Goal: Information Seeking & Learning: Learn about a topic

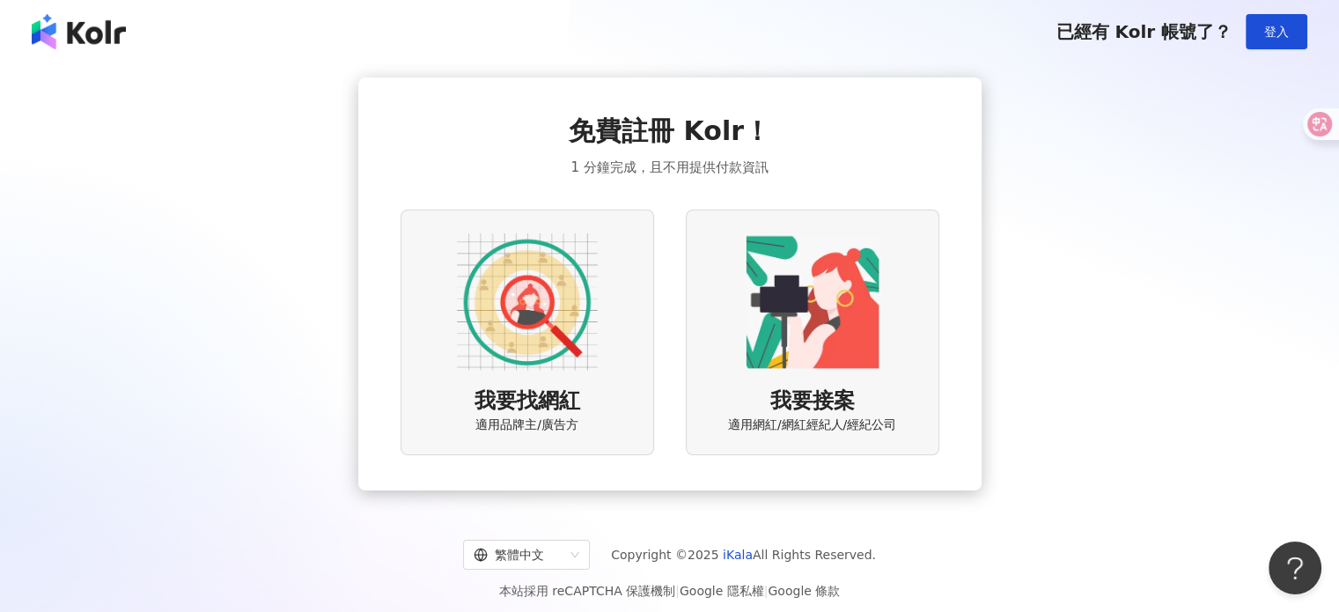
click at [1238, 56] on div "已經有 Kolr 帳號了？ 登入" at bounding box center [669, 31] width 1339 height 63
click at [1282, 20] on button "登入" at bounding box center [1277, 31] width 62 height 35
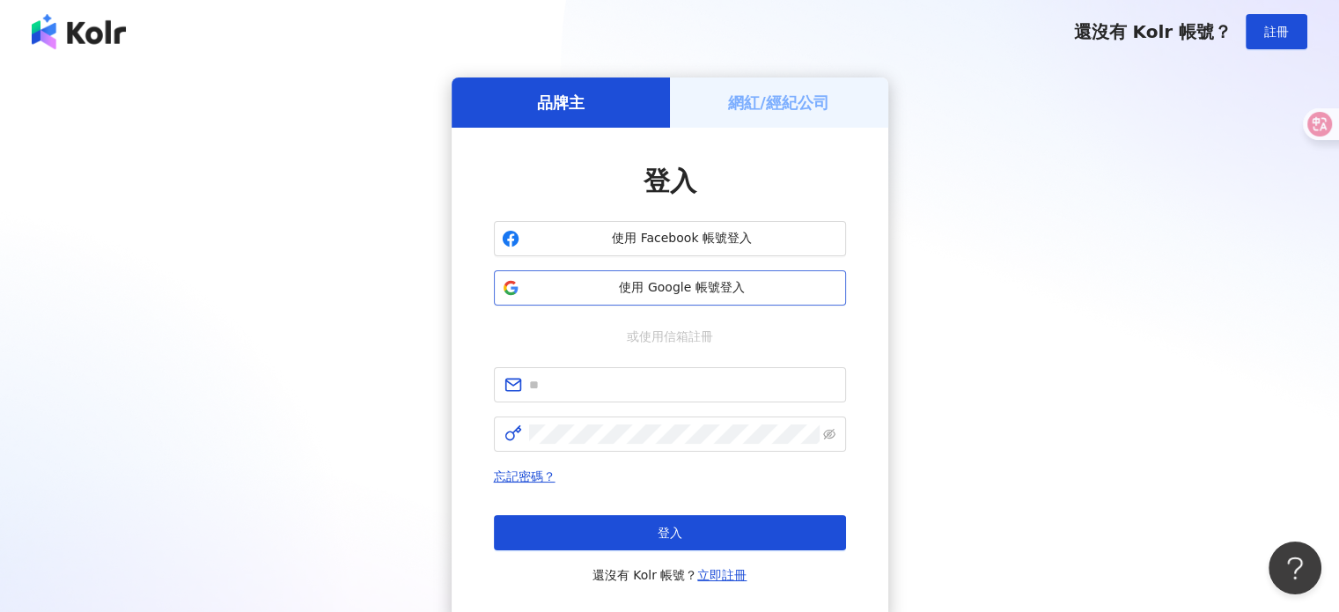
click at [755, 277] on button "使用 Google 帳號登入" at bounding box center [670, 287] width 352 height 35
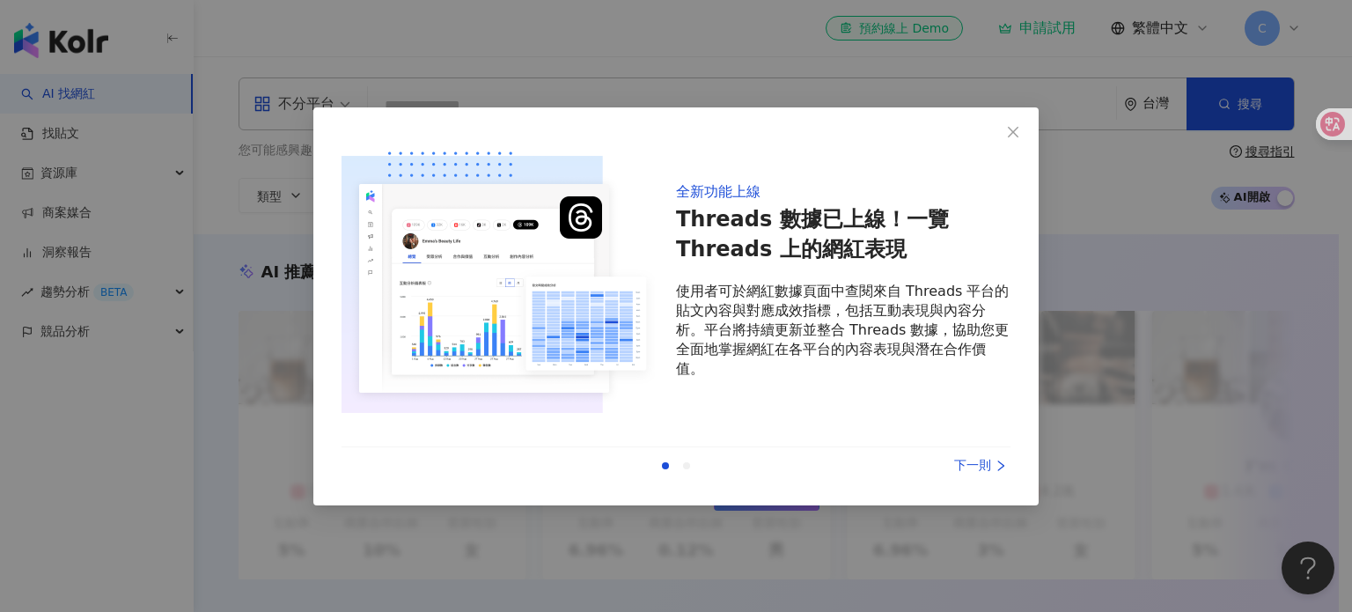
click at [954, 458] on div "下一則" at bounding box center [945, 465] width 132 height 19
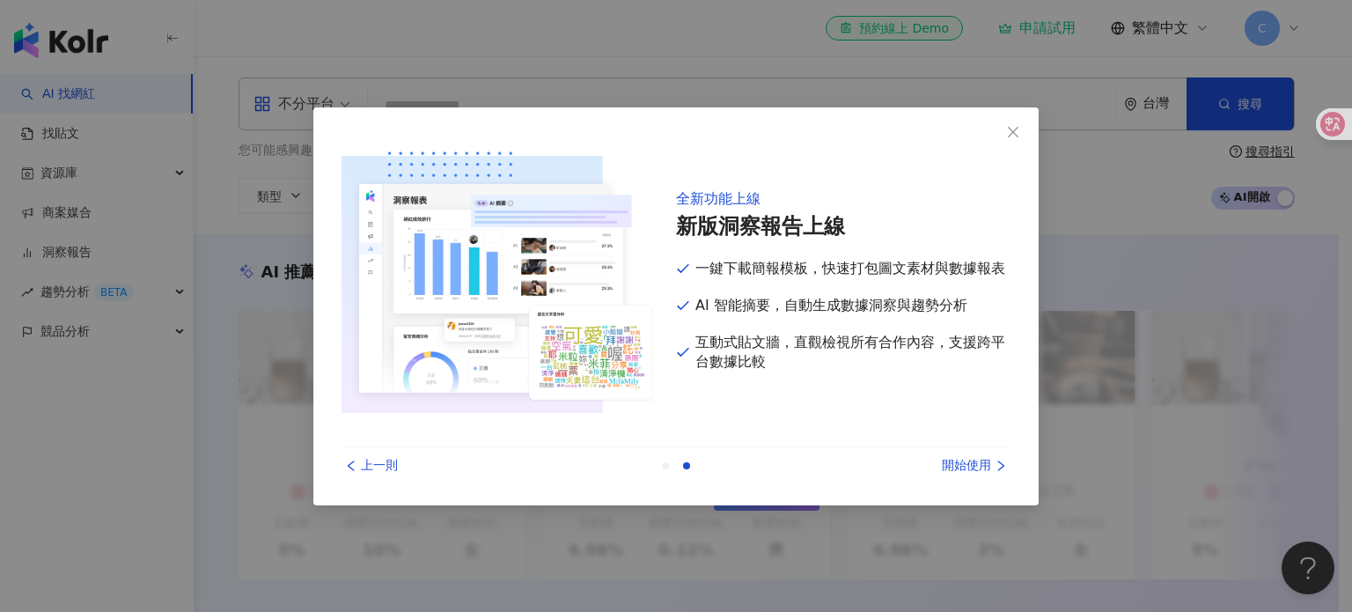
click at [954, 458] on div "開始使用" at bounding box center [945, 465] width 132 height 19
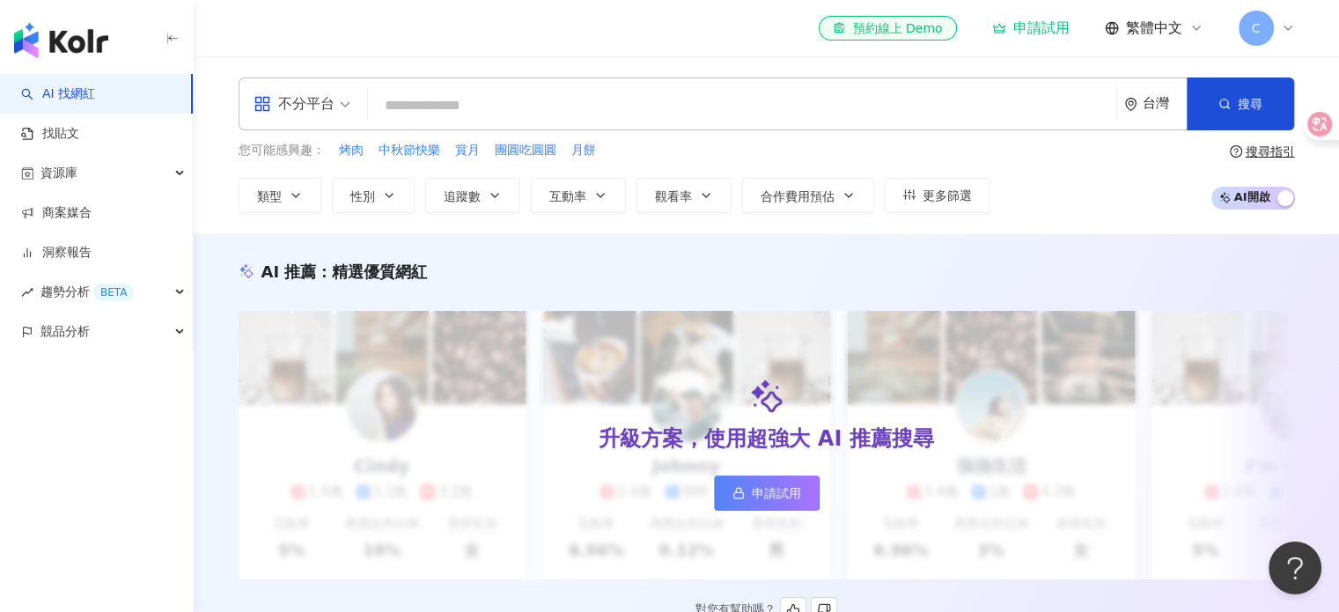
click at [770, 487] on span "申請試用" at bounding box center [776, 493] width 49 height 14
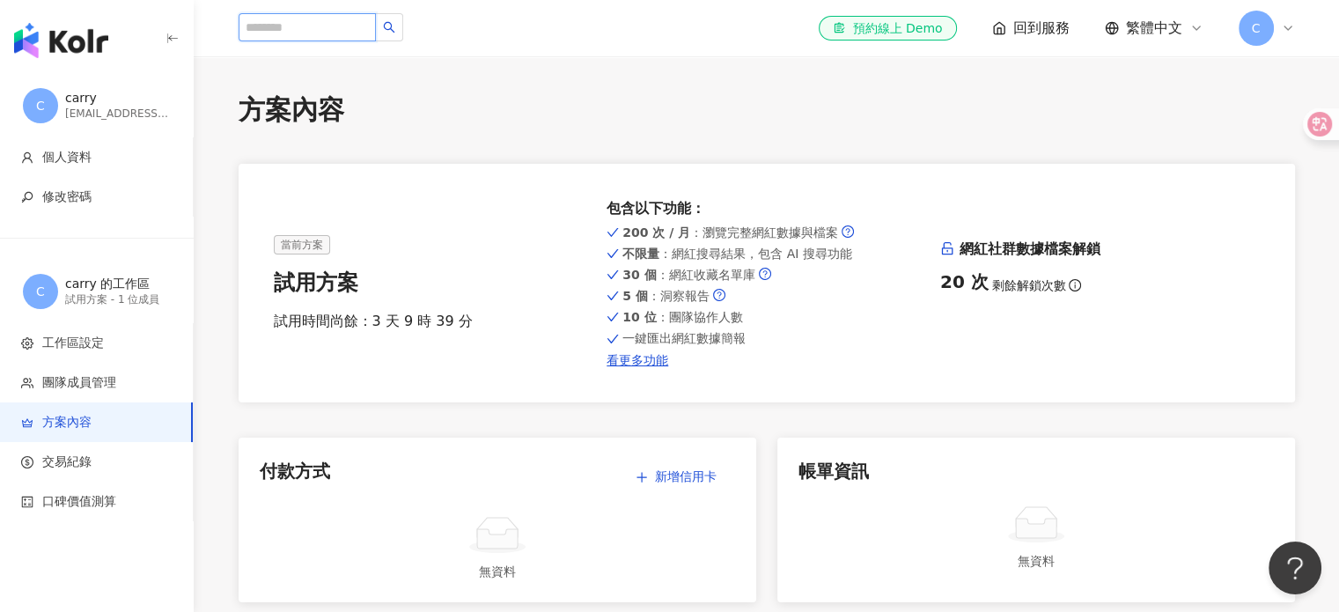
click at [374, 29] on input "search" at bounding box center [307, 27] width 137 height 28
paste input "*******"
type input "*******"
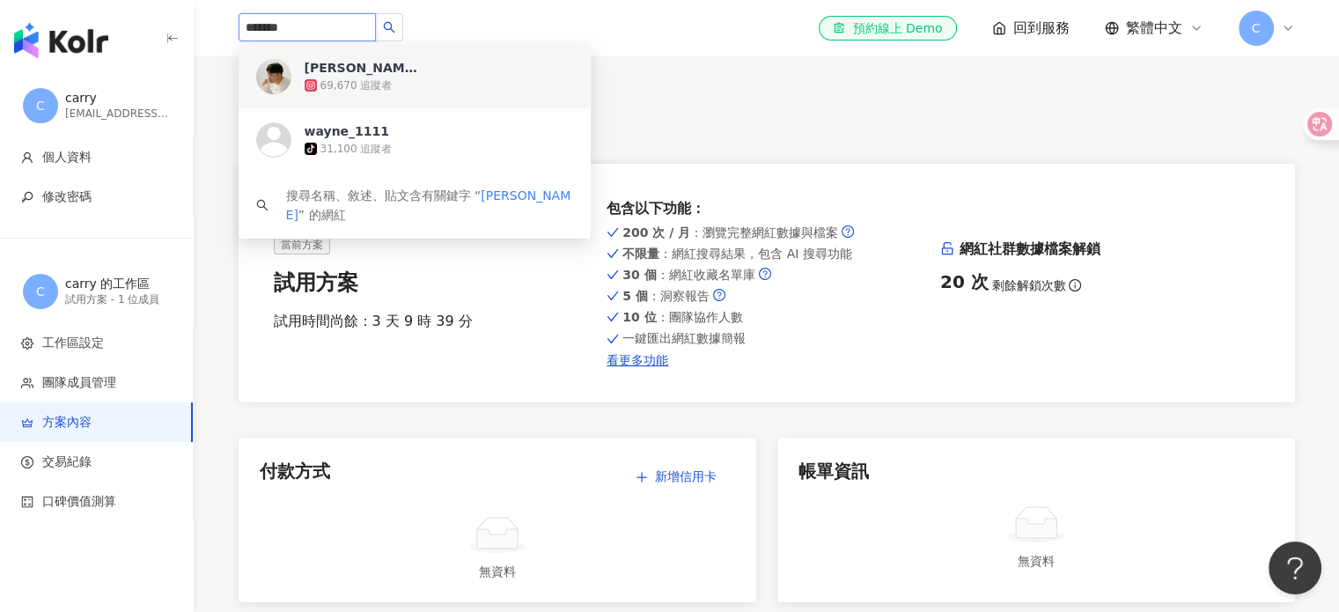
click at [409, 76] on div "[PERSON_NAME]恩｜力量美學院長｜自然霧眉｜頭皮紋髮" at bounding box center [362, 68] width 114 height 18
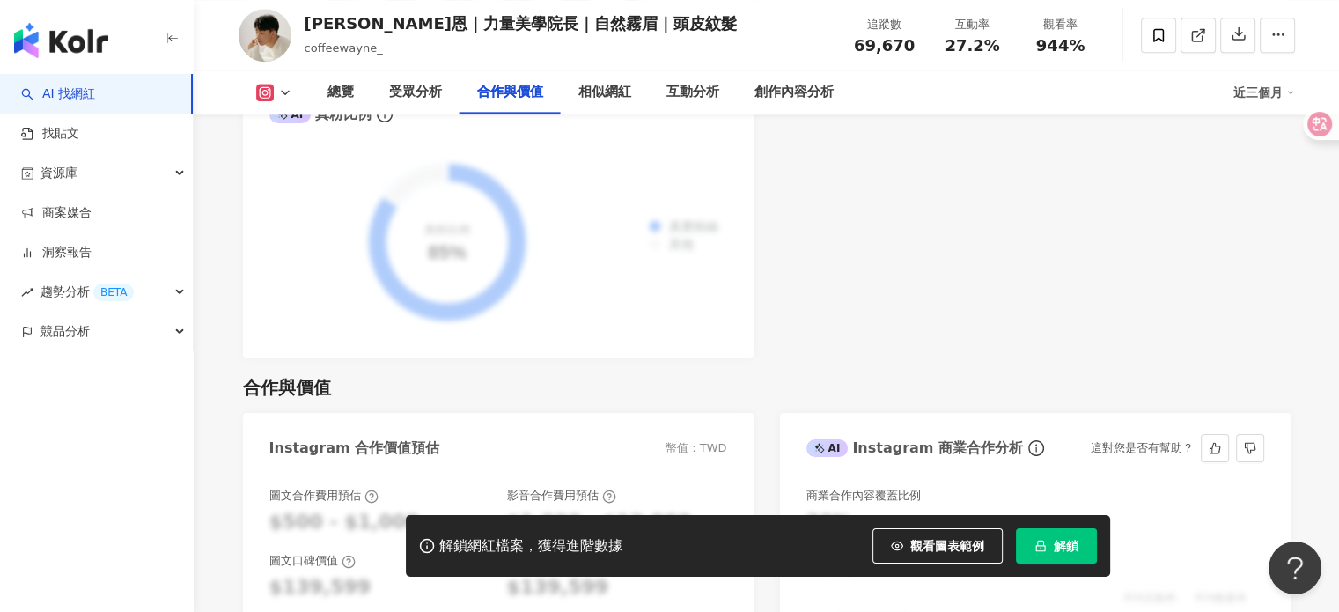
scroll to position [2377, 0]
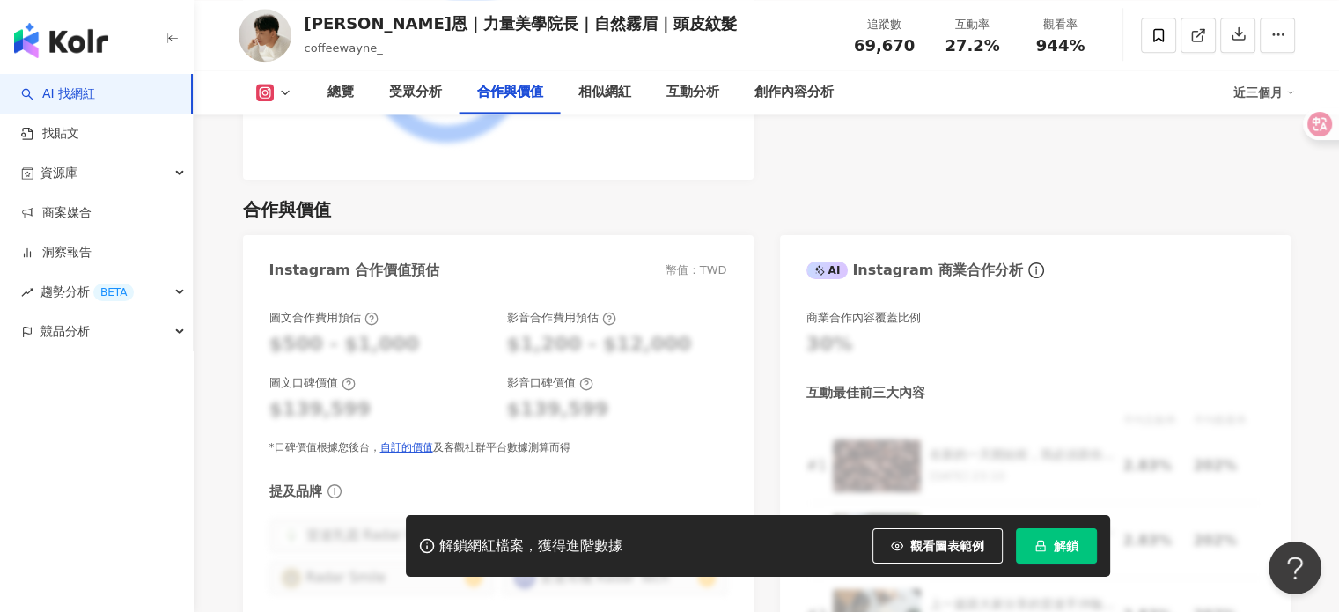
click at [1066, 531] on button "解鎖" at bounding box center [1056, 545] width 81 height 35
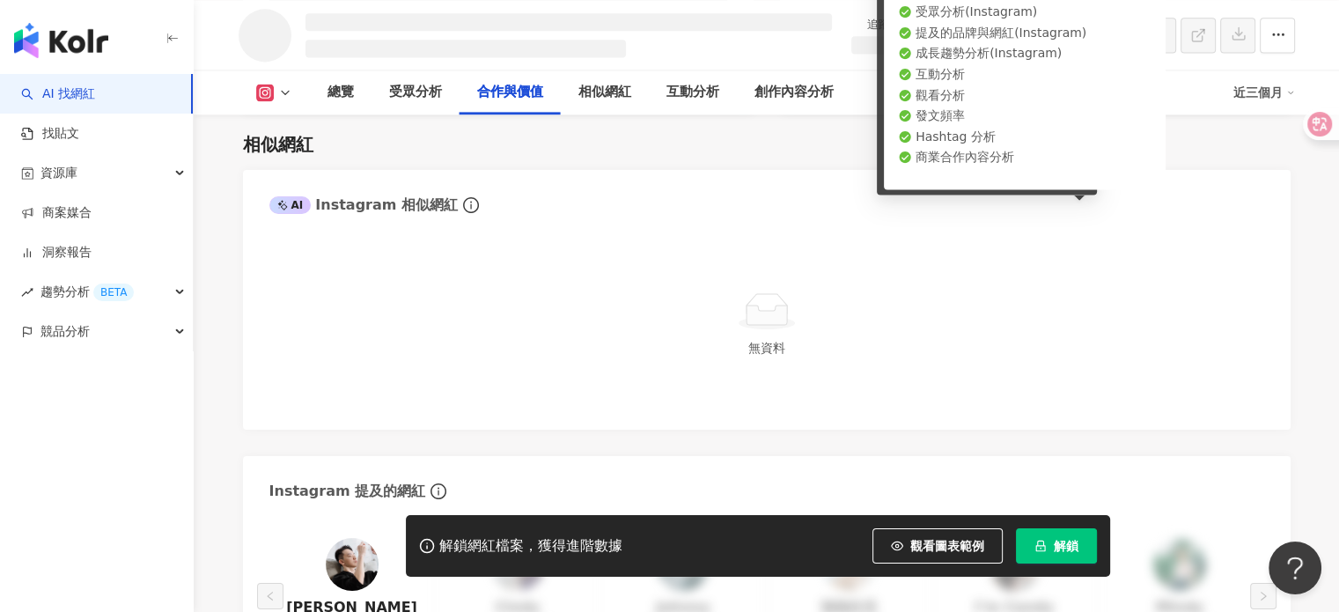
scroll to position [2122, 0]
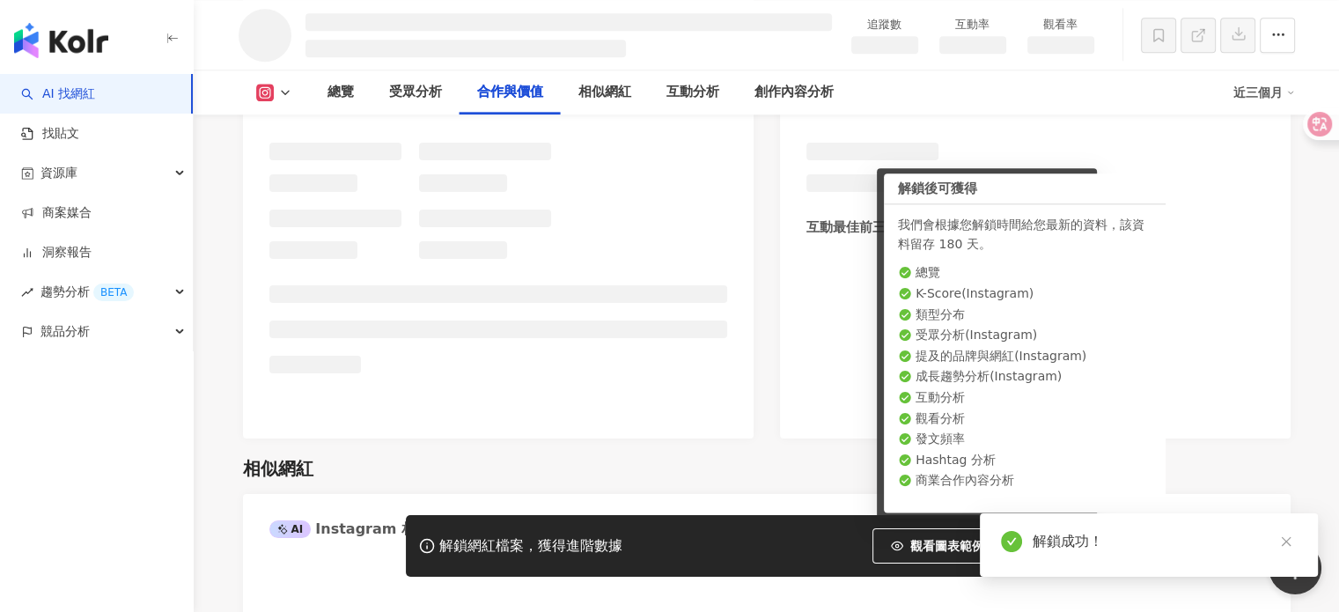
scroll to position [2289, 0]
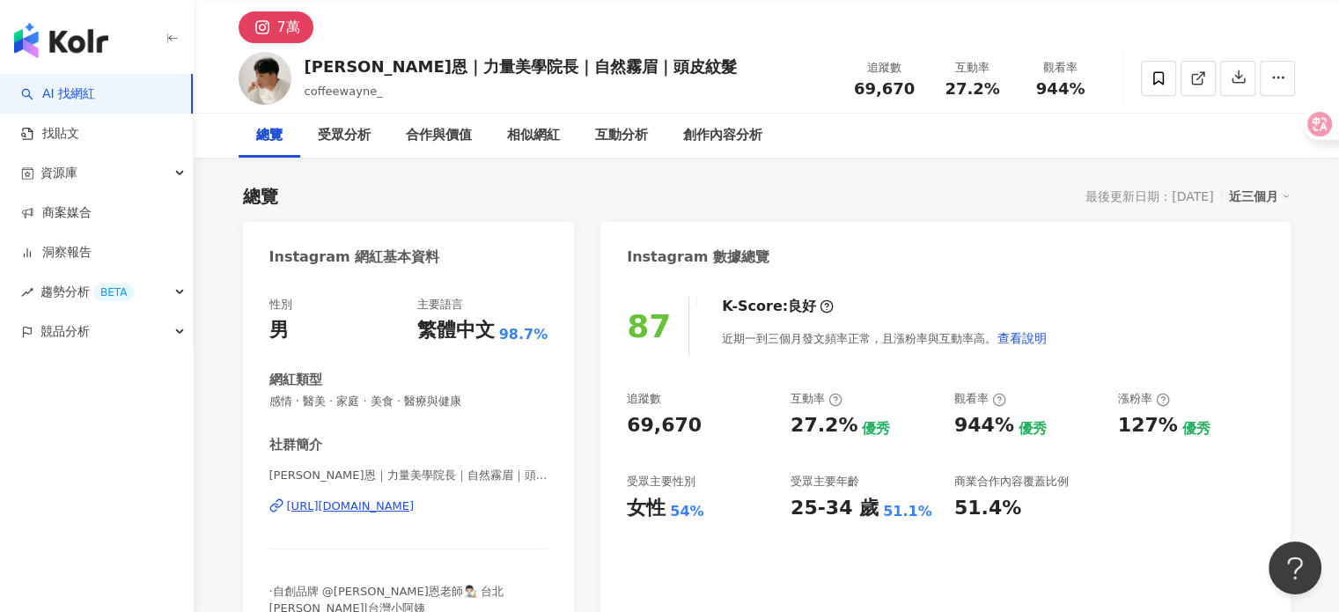
scroll to position [54, 0]
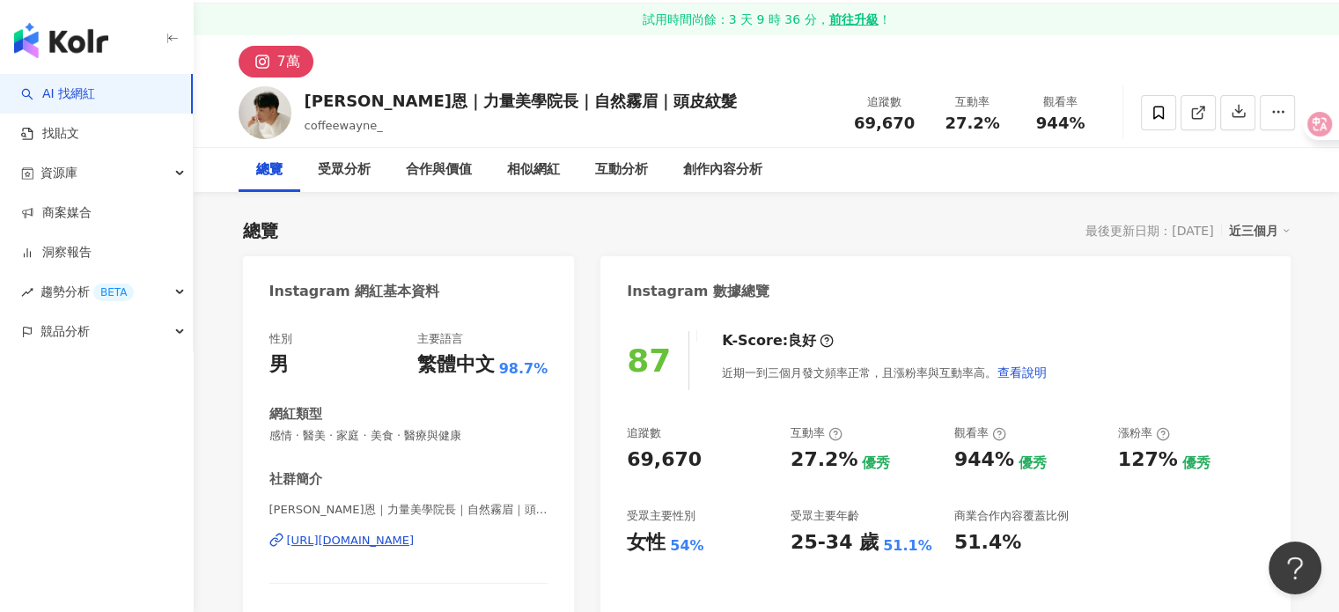
click at [817, 65] on div "7萬" at bounding box center [766, 56] width 1127 height 42
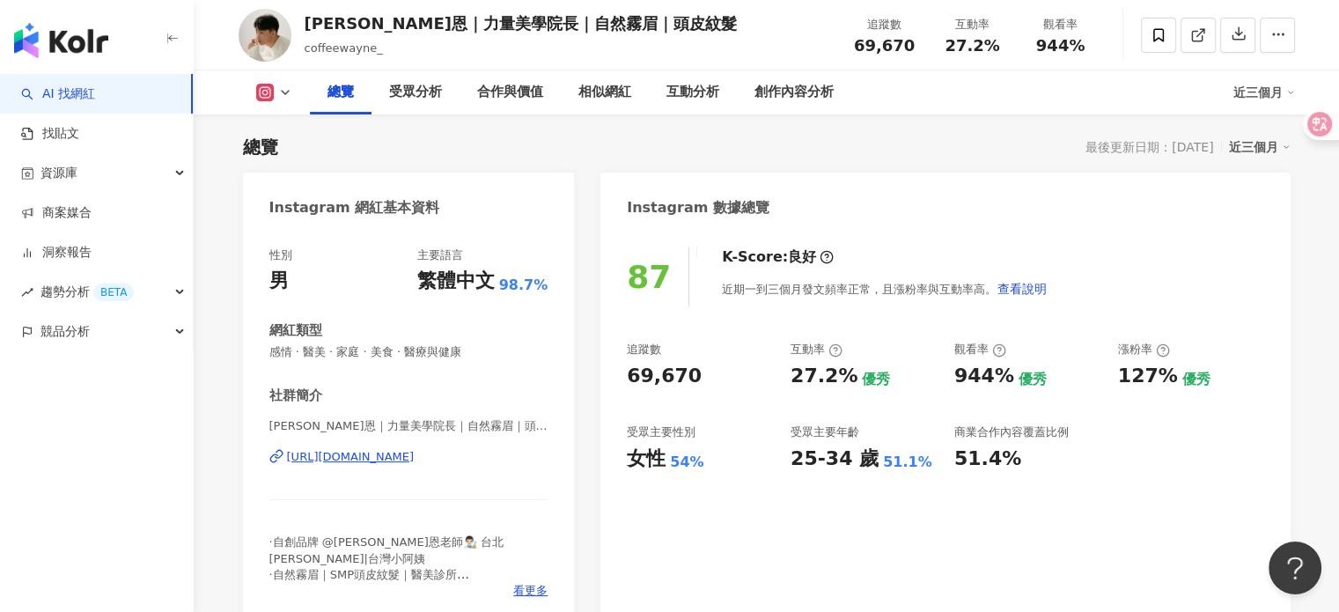
scroll to position [142, 0]
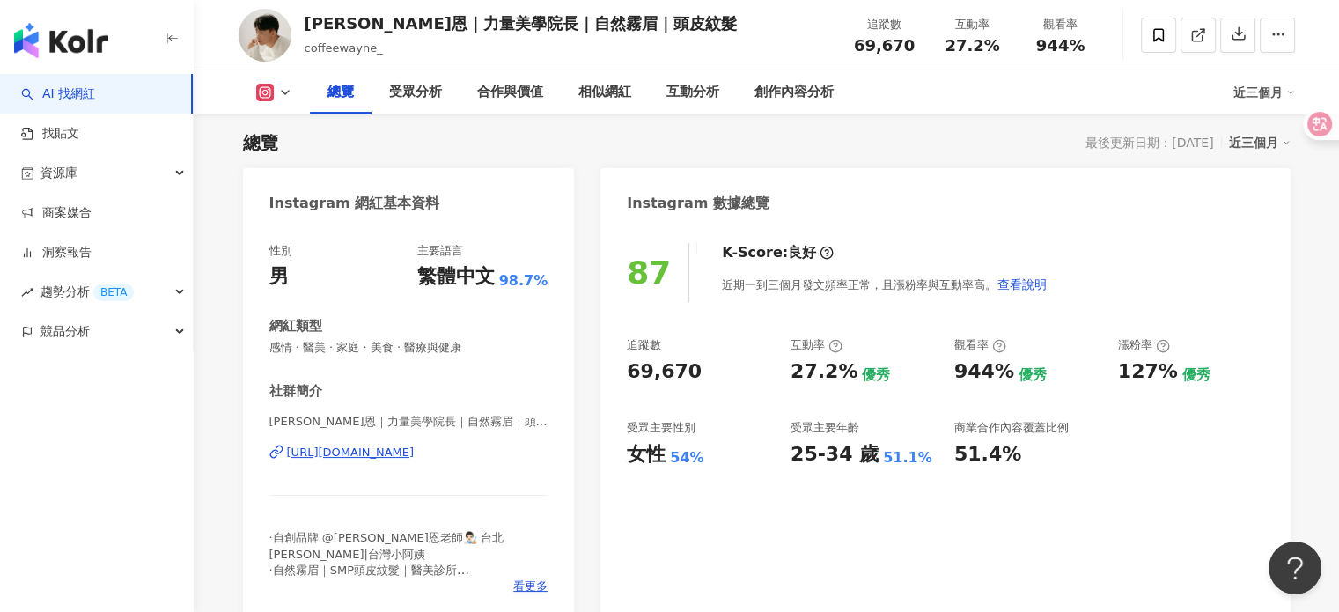
scroll to position [142, 0]
